Goal: Task Accomplishment & Management: Manage account settings

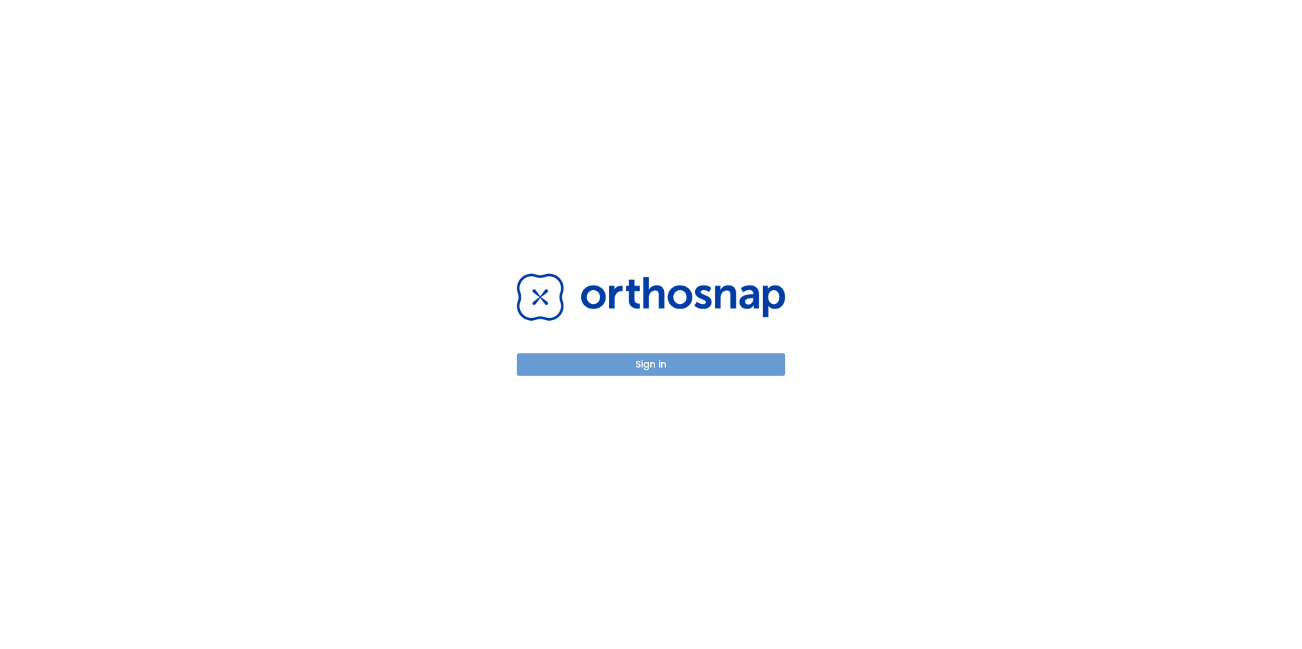
click at [673, 356] on button "Sign in" at bounding box center [651, 364] width 269 height 22
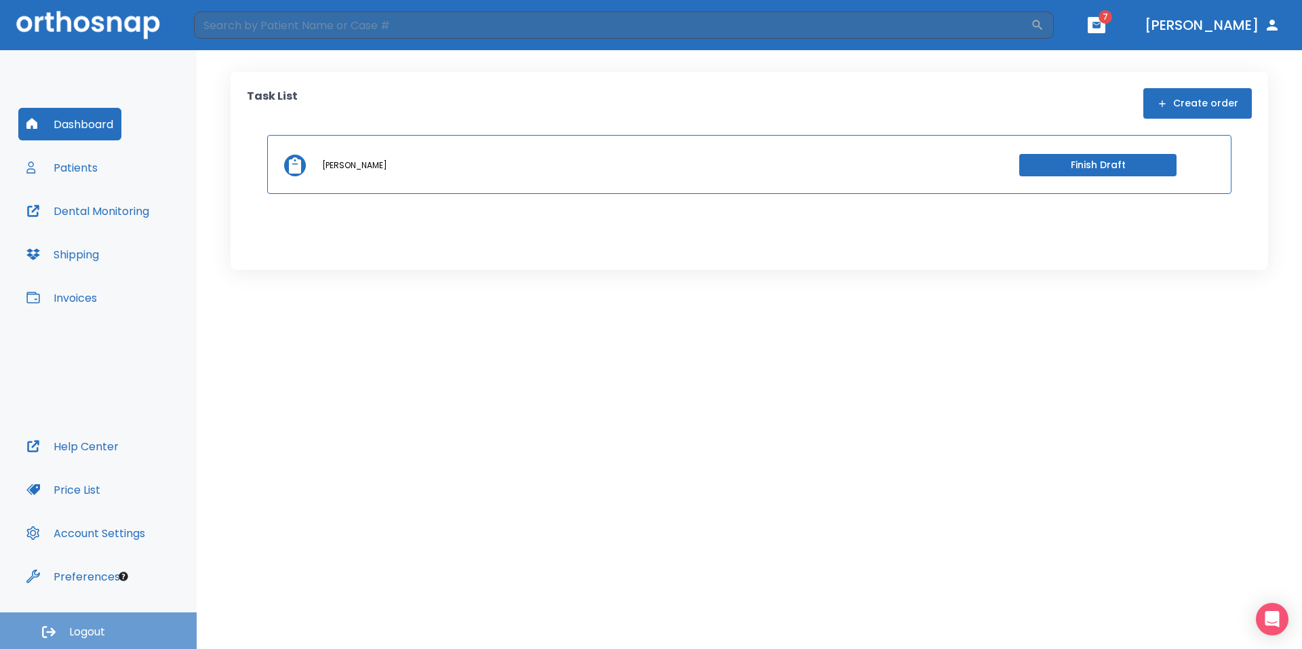
click at [117, 635] on button "Logout" at bounding box center [98, 630] width 197 height 37
